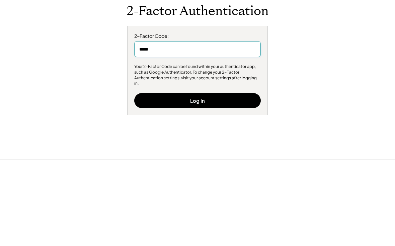
type input "******"
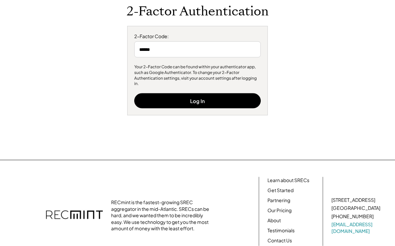
click at [200, 102] on button "Log In" at bounding box center [197, 100] width 126 height 15
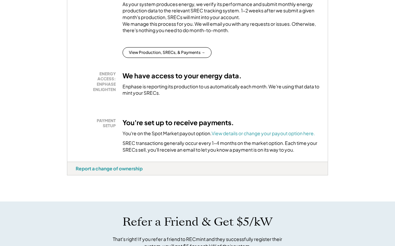
scroll to position [159, 0]
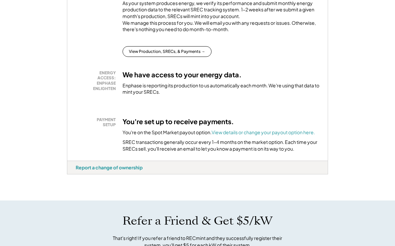
click at [147, 56] on button "View Production, SRECs, & Payments →" at bounding box center [166, 51] width 89 height 11
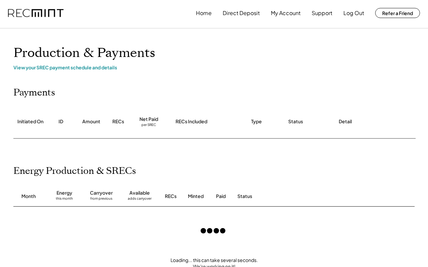
scroll to position [2, 0]
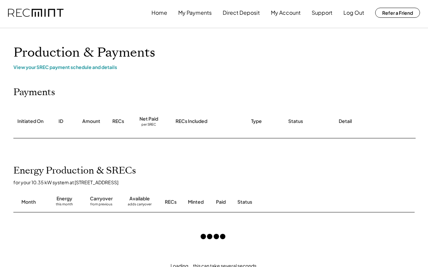
click at [82, 64] on div "View your SREC payment schedule and details" at bounding box center [213, 67] width 401 height 6
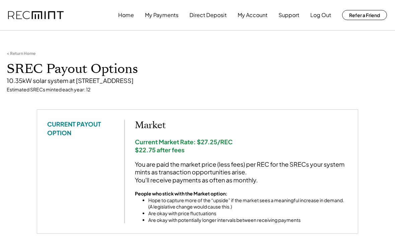
click at [164, 10] on button "My Payments" at bounding box center [161, 14] width 33 height 13
click at [161, 15] on button "My Payments" at bounding box center [161, 14] width 33 height 13
click at [162, 14] on button "My Payments" at bounding box center [161, 14] width 33 height 13
click at [164, 16] on button "My Payments" at bounding box center [161, 14] width 33 height 13
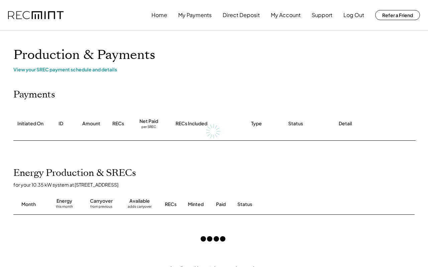
click at [283, 15] on button "My Account" at bounding box center [286, 14] width 30 height 13
click at [288, 13] on button "My Account" at bounding box center [286, 14] width 30 height 13
click at [293, 14] on button "My Account" at bounding box center [286, 14] width 30 height 13
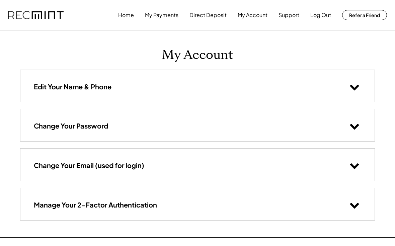
click at [160, 15] on button "My Payments" at bounding box center [161, 14] width 33 height 13
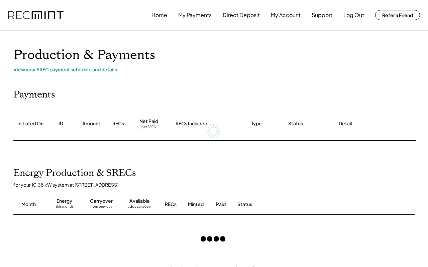
click at [352, 12] on button "Log Out" at bounding box center [353, 14] width 21 height 13
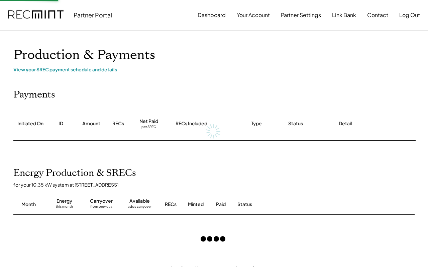
click at [416, 10] on button "Log Out" at bounding box center [409, 14] width 21 height 13
click at [411, 15] on button "Log Out" at bounding box center [409, 14] width 21 height 13
